Goal: Information Seeking & Learning: Learn about a topic

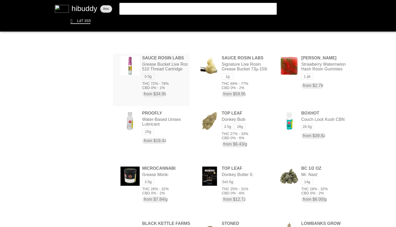
click at [180, 74] on flt-glass-pane at bounding box center [198, 113] width 396 height 227
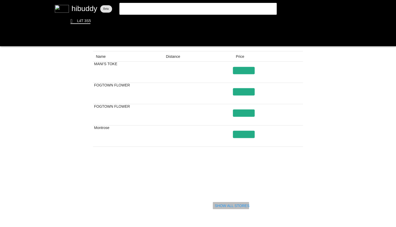
click at [235, 205] on flt-glass-pane at bounding box center [198, 113] width 396 height 227
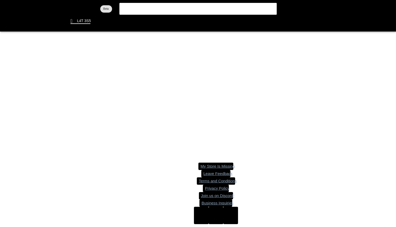
drag, startPoint x: 0, startPoint y: 0, endPoint x: 174, endPoint y: 11, distance: 174.2
click at [174, 11] on flt-glass-pane at bounding box center [198, 113] width 396 height 227
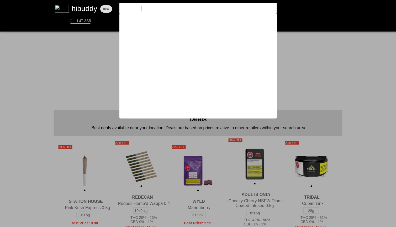
type input "galactica og"
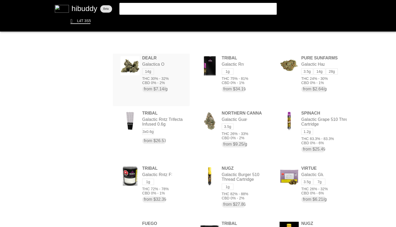
click at [172, 63] on flt-glass-pane at bounding box center [198, 113] width 396 height 227
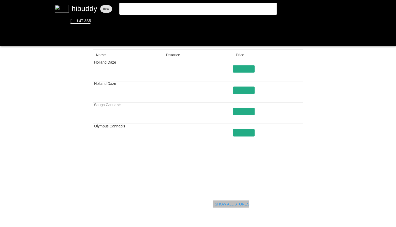
click at [234, 202] on flt-glass-pane at bounding box center [198, 113] width 396 height 227
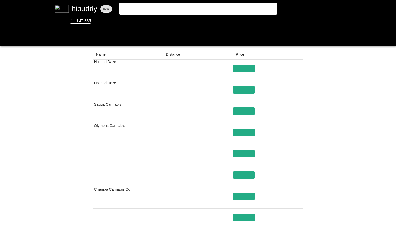
click at [335, 130] on flt-glass-pane at bounding box center [198, 113] width 396 height 227
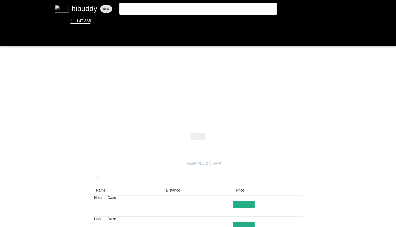
click at [343, 82] on flt-glass-pane at bounding box center [198, 113] width 396 height 227
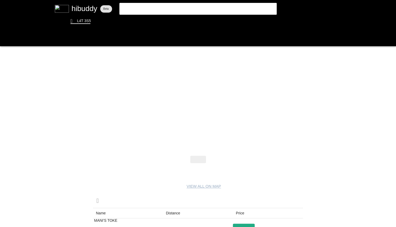
click at [361, 174] on flt-glass-pane at bounding box center [198, 113] width 396 height 227
